Goal: Task Accomplishment & Management: Manage account settings

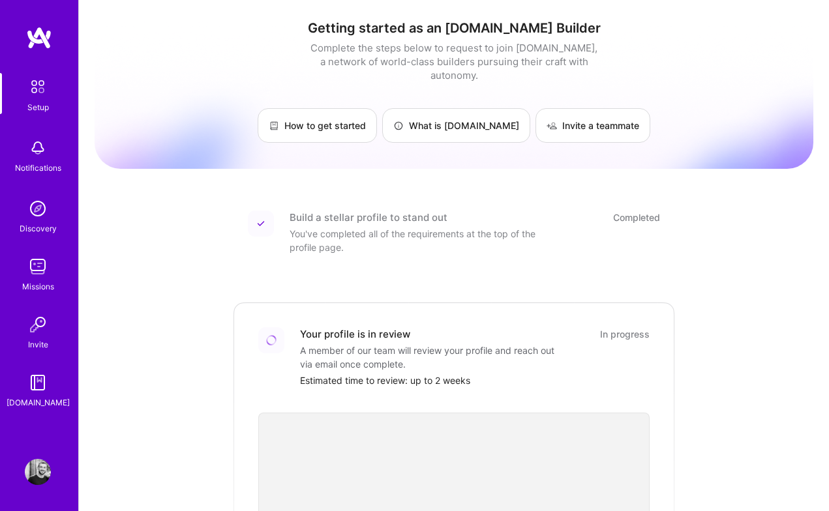
scroll to position [158, 0]
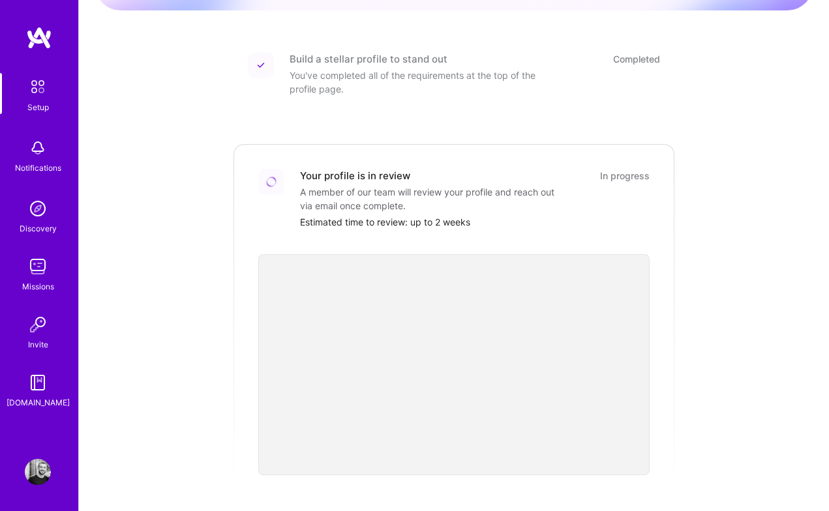
click at [38, 272] on img at bounding box center [38, 267] width 26 height 26
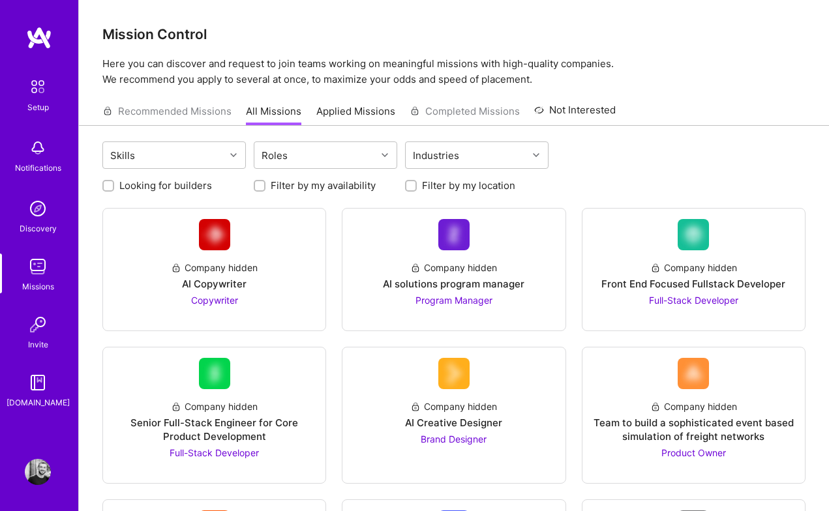
click at [192, 183] on label "Looking for builders" at bounding box center [165, 186] width 93 height 14
click at [114, 183] on input "Looking for builders" at bounding box center [109, 186] width 9 height 9
checkbox input "true"
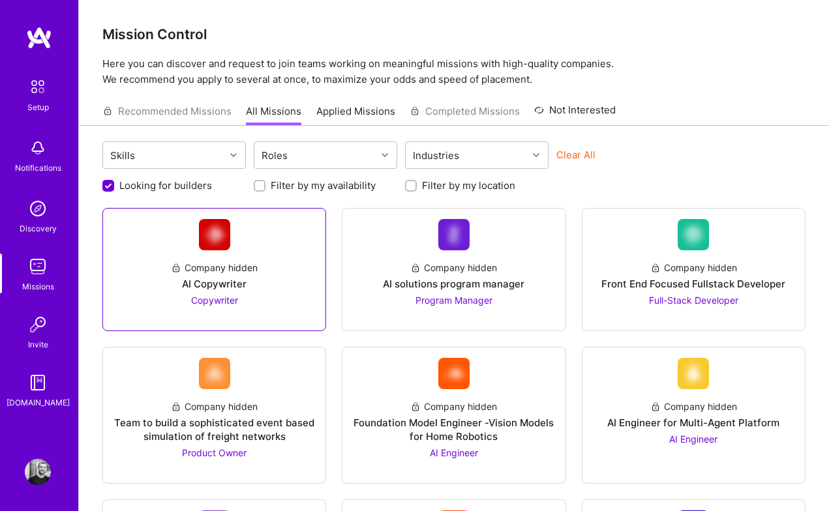
click at [211, 266] on div "Company hidden" at bounding box center [214, 268] width 87 height 14
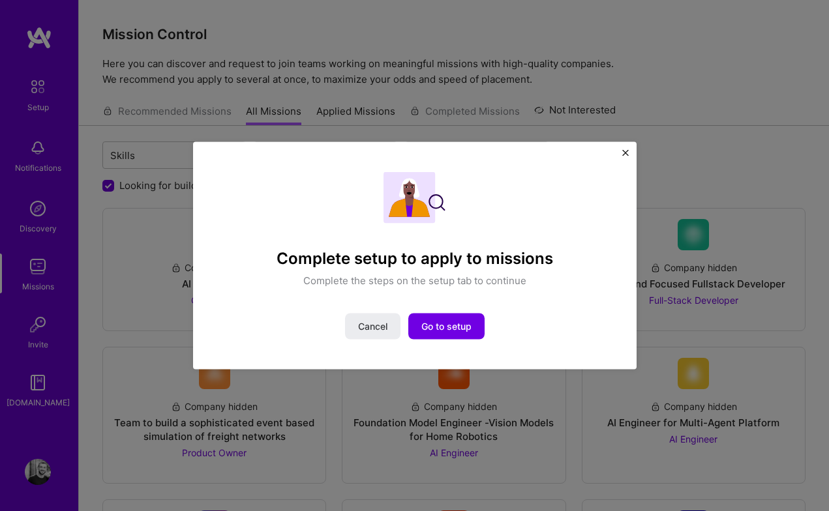
click at [158, 289] on div "Complete setup to apply to missions Complete the steps on the setup tab to cont…" at bounding box center [414, 255] width 829 height 511
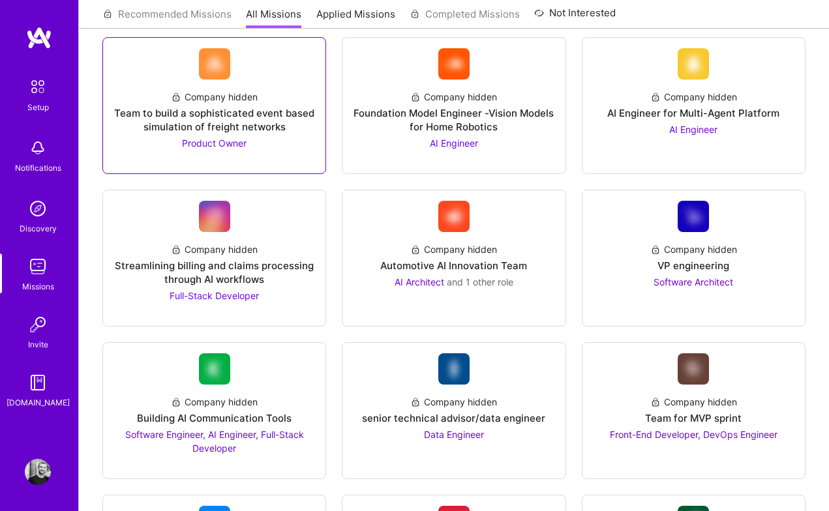
scroll to position [310, 0]
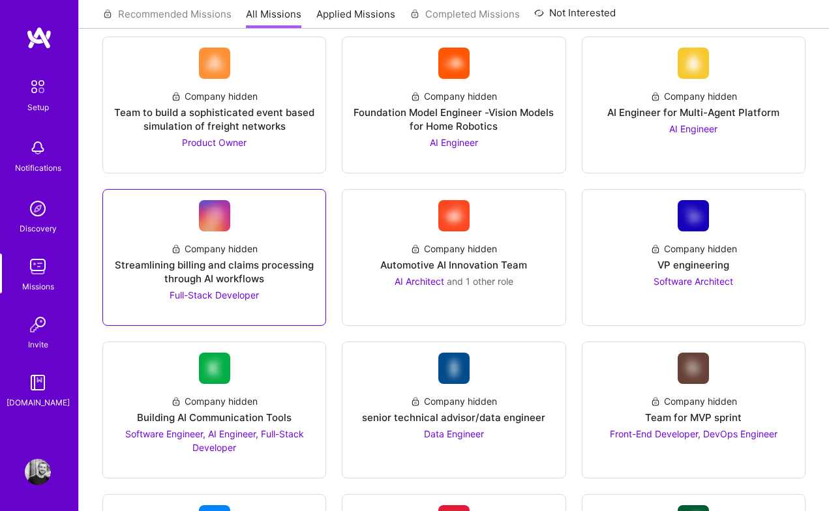
click at [293, 257] on div "Company hidden Streamlining billing and claims processing through AI workflows …" at bounding box center [213, 266] width 201 height 70
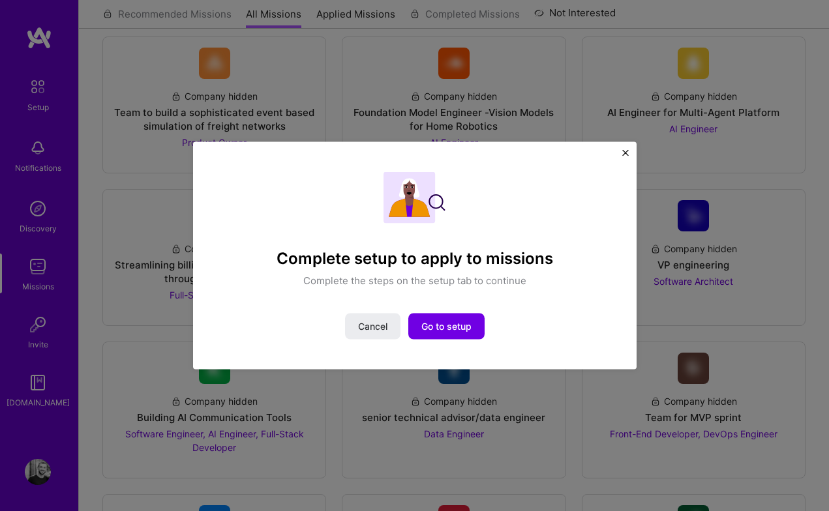
click at [627, 156] on button "Close" at bounding box center [625, 157] width 7 height 14
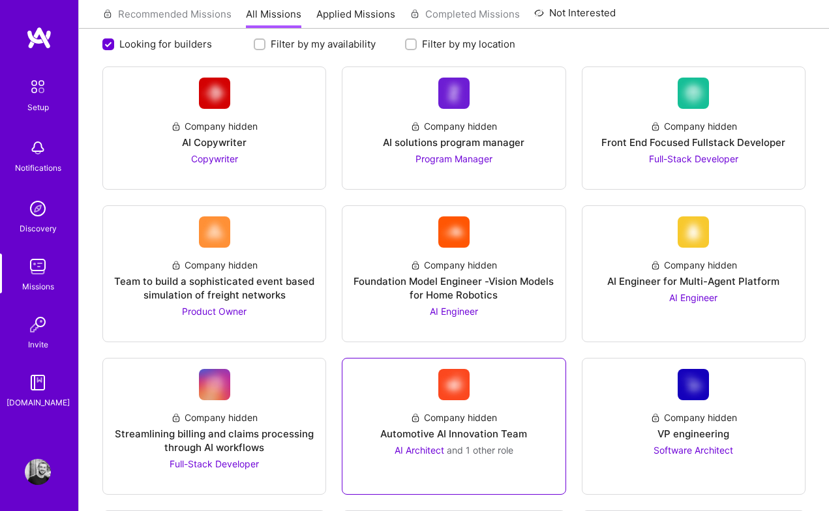
scroll to position [0, 0]
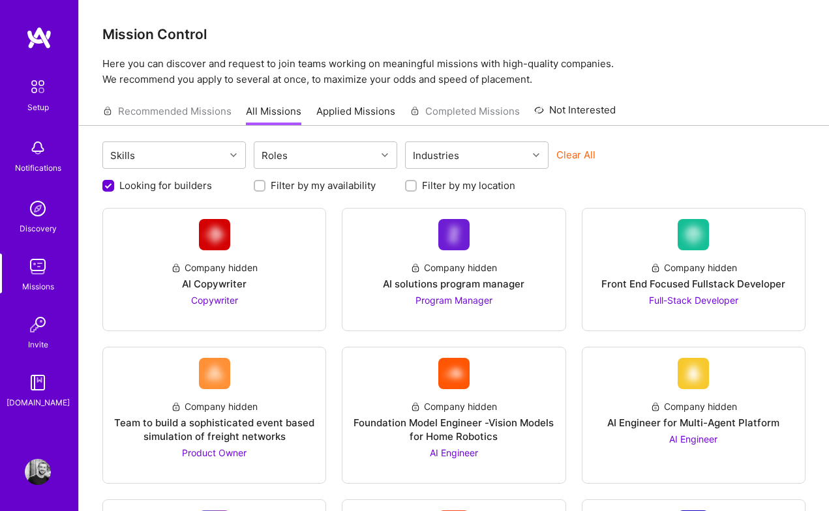
click at [204, 110] on div "Recommended Missions All Missions Applied Missions Completed Missions Not Inter…" at bounding box center [358, 111] width 513 height 28
click at [126, 110] on div "Recommended Missions All Missions Applied Missions Completed Missions Not Inter…" at bounding box center [358, 111] width 513 height 28
click at [338, 114] on link "Applied Missions" at bounding box center [355, 115] width 79 height 22
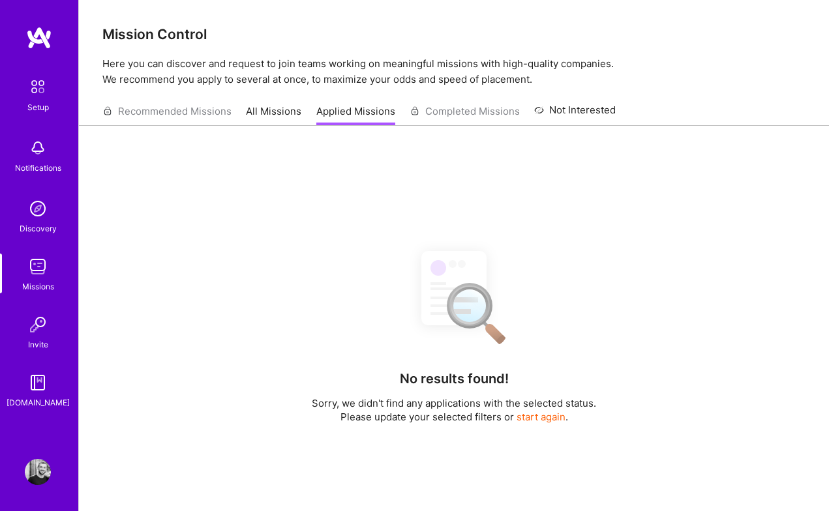
click at [276, 117] on link "All Missions" at bounding box center [273, 115] width 55 height 22
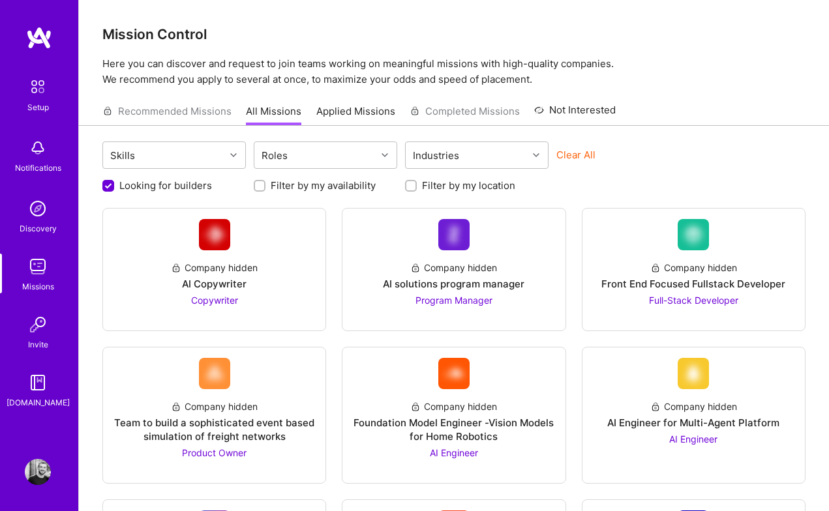
click at [37, 105] on div "Setup" at bounding box center [38, 107] width 22 height 14
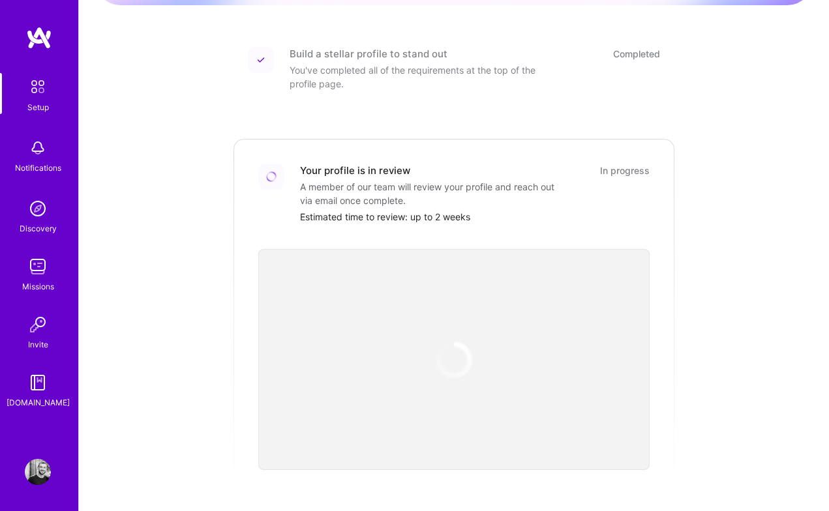
scroll to position [198, 0]
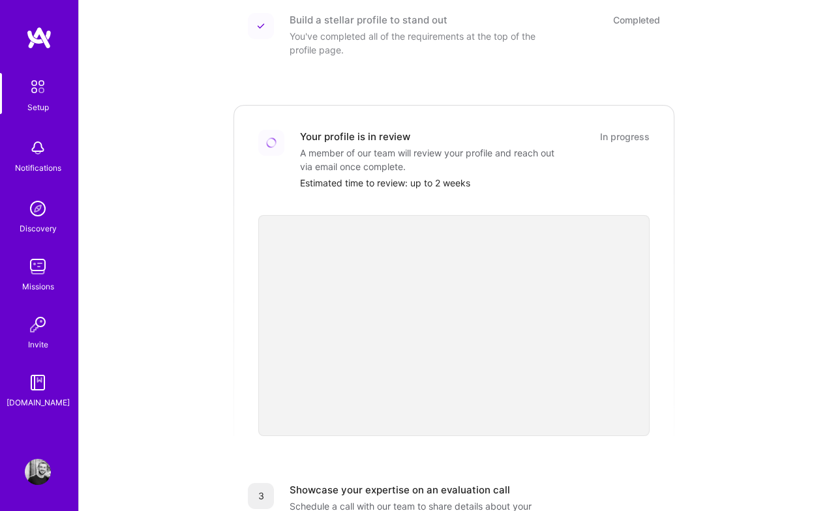
click at [44, 504] on div "Setup Notifications Discovery Missions Invite [DOMAIN_NAME] Profile" at bounding box center [39, 255] width 78 height 511
click at [44, 477] on img at bounding box center [38, 472] width 26 height 26
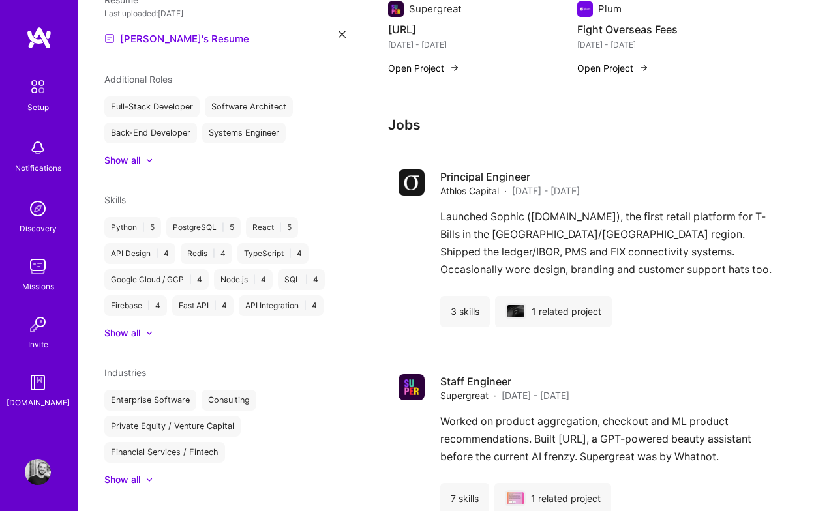
scroll to position [445, 0]
click at [173, 29] on link "[PERSON_NAME]'s Resume" at bounding box center [176, 37] width 145 height 16
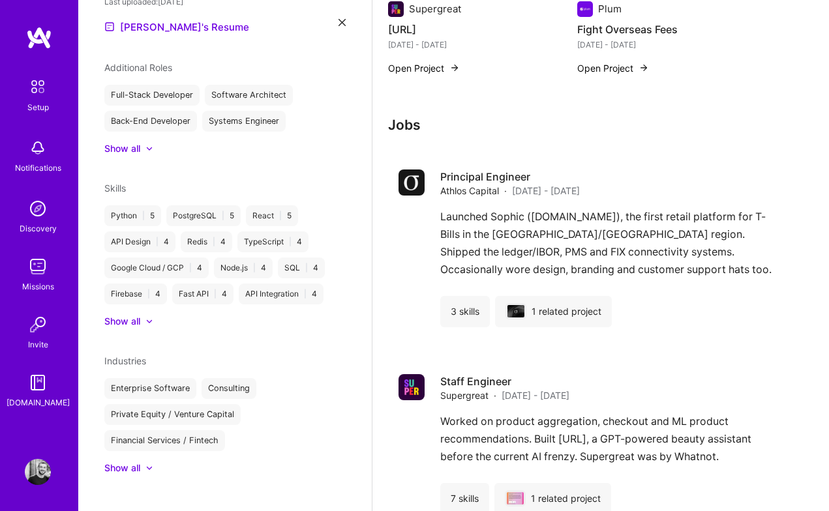
click at [42, 163] on div "Notifications" at bounding box center [38, 168] width 46 height 14
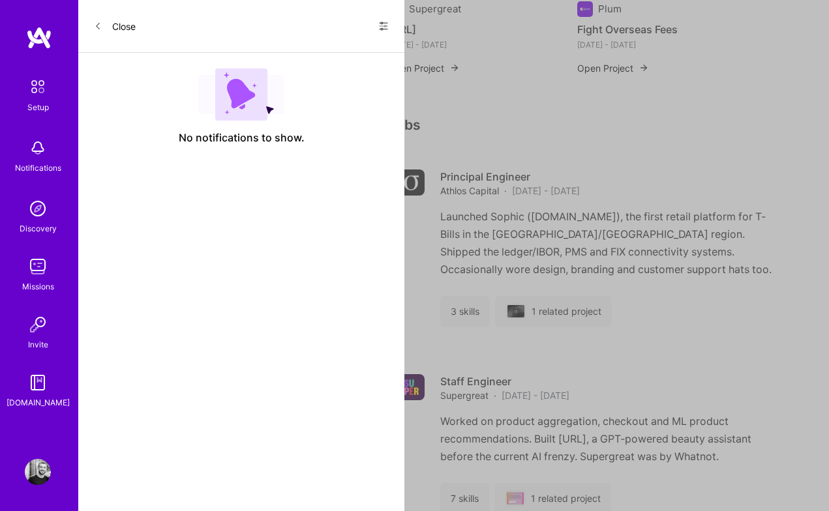
click at [42, 220] on img at bounding box center [38, 209] width 26 height 26
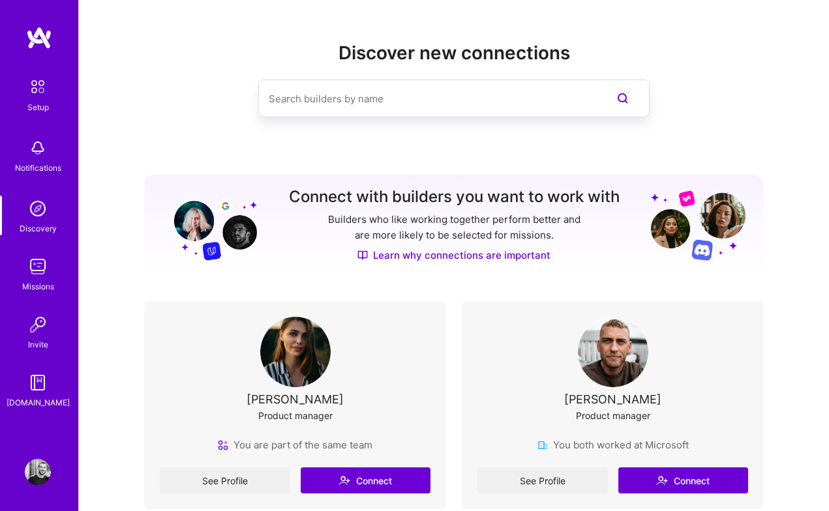
click at [46, 297] on div "Setup Notifications Discovery Missions Invite [DOMAIN_NAME]" at bounding box center [39, 241] width 78 height 336
click at [43, 391] on img at bounding box center [38, 383] width 26 height 26
